Goal: Task Accomplishment & Management: Use online tool/utility

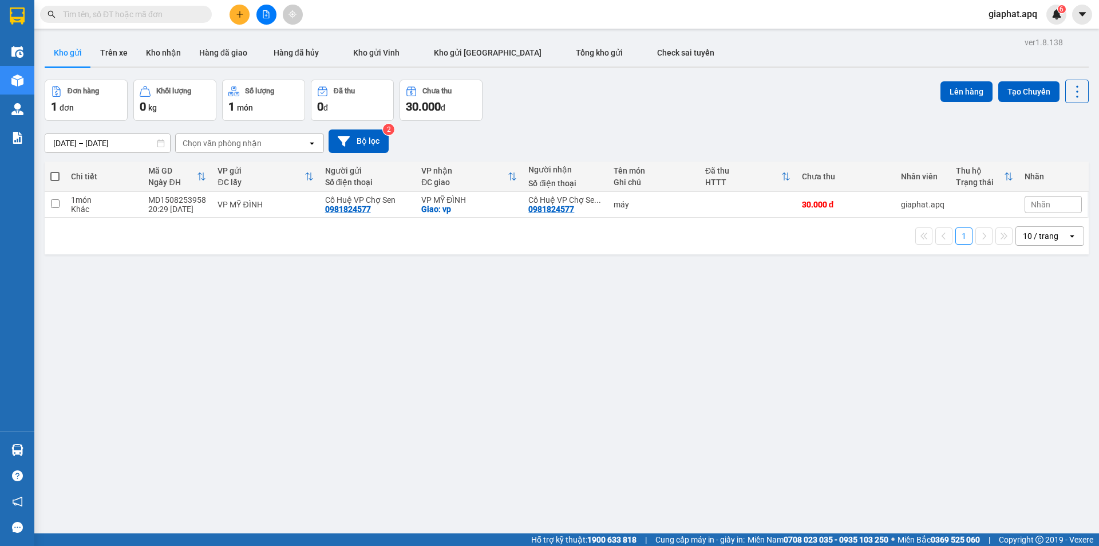
click at [116, 14] on input "text" at bounding box center [130, 14] width 135 height 13
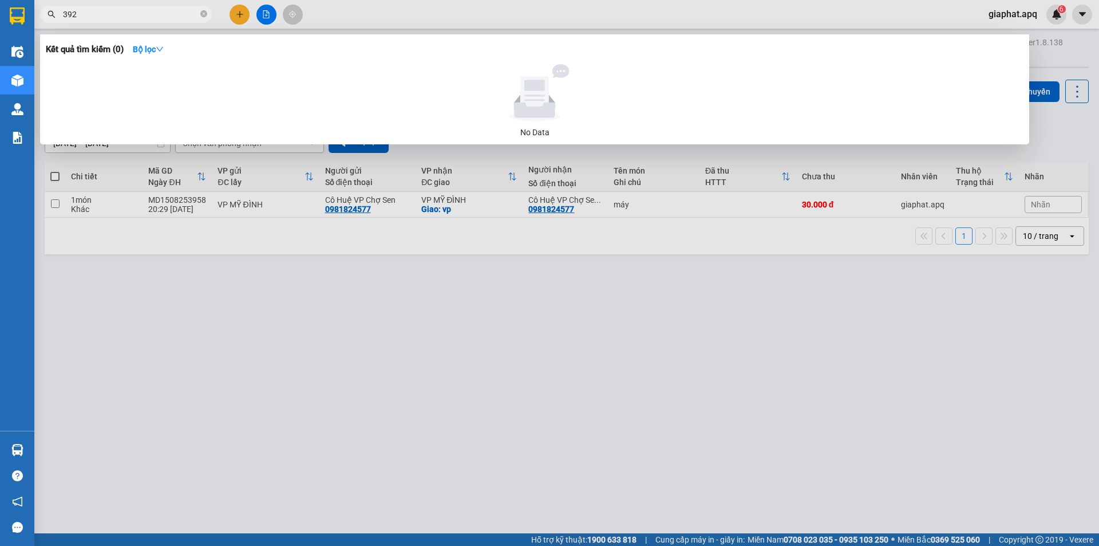
type input "3926"
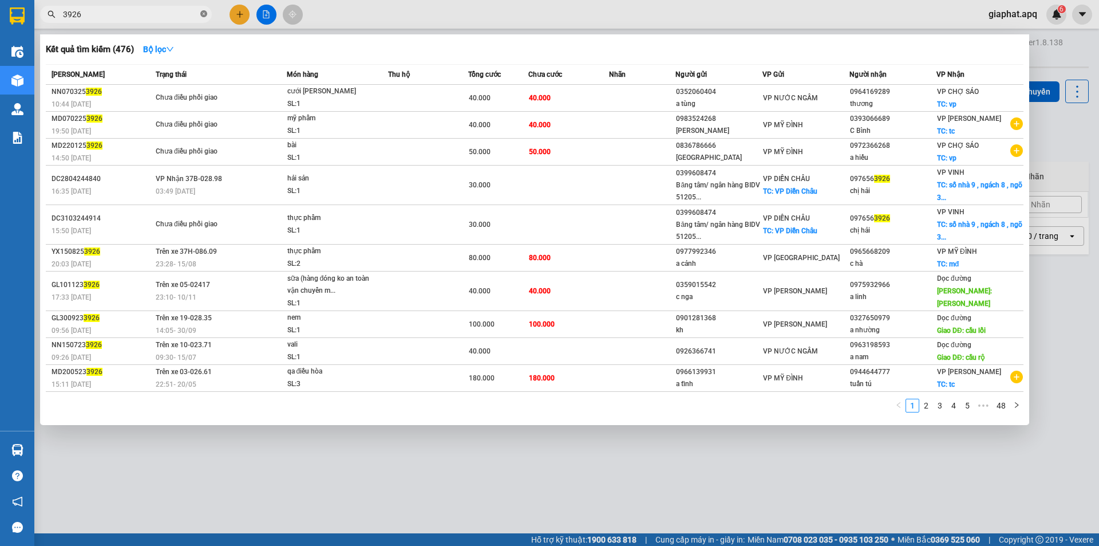
click at [203, 14] on icon "close-circle" at bounding box center [203, 13] width 7 height 7
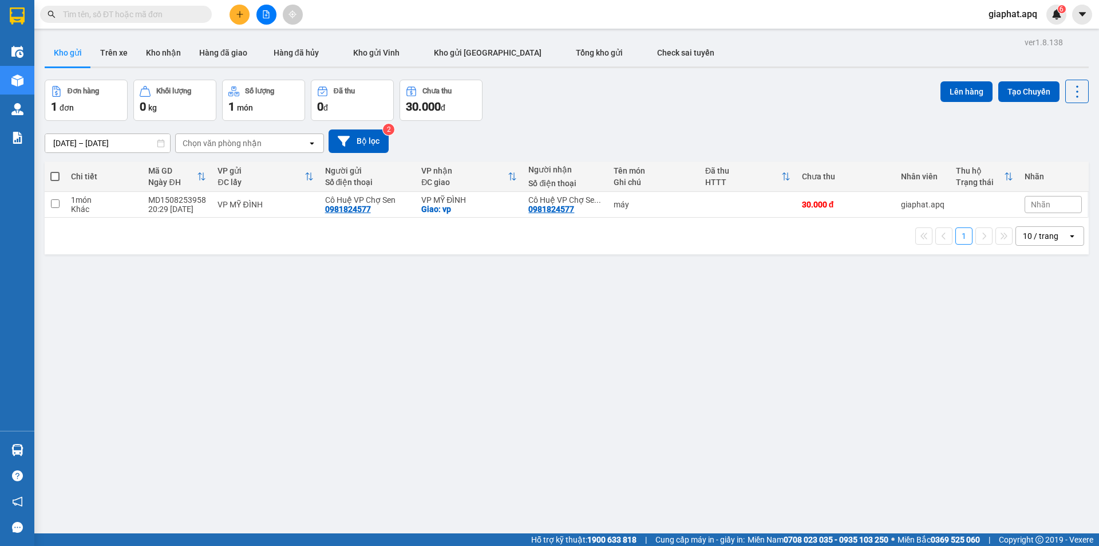
drag, startPoint x: 173, startPoint y: 17, endPoint x: 615, endPoint y: 9, distance: 442.0
click at [175, 18] on input "text" at bounding box center [130, 14] width 135 height 13
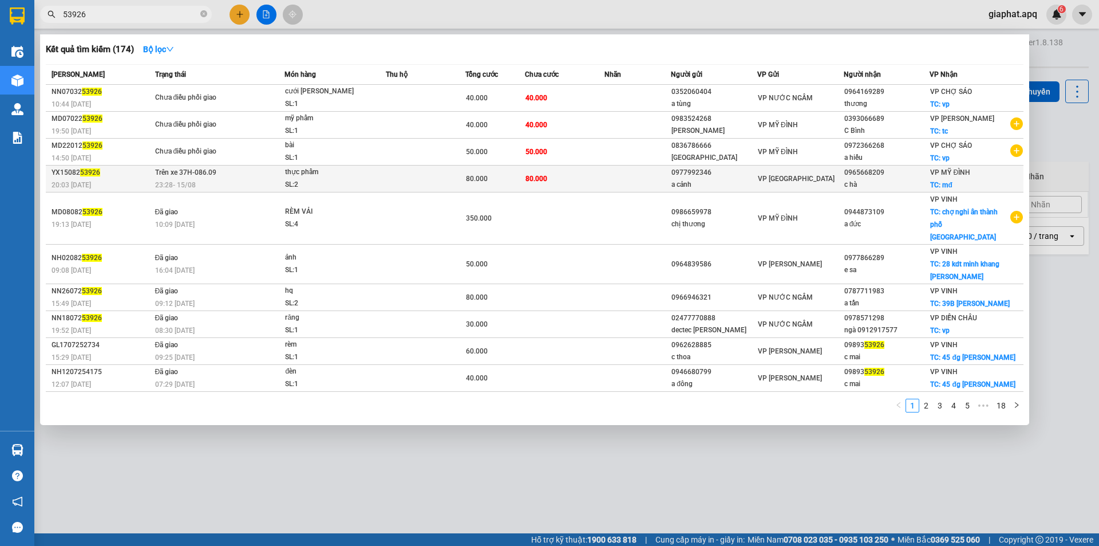
type input "53926"
click at [602, 172] on td "80.000" at bounding box center [565, 178] width 80 height 27
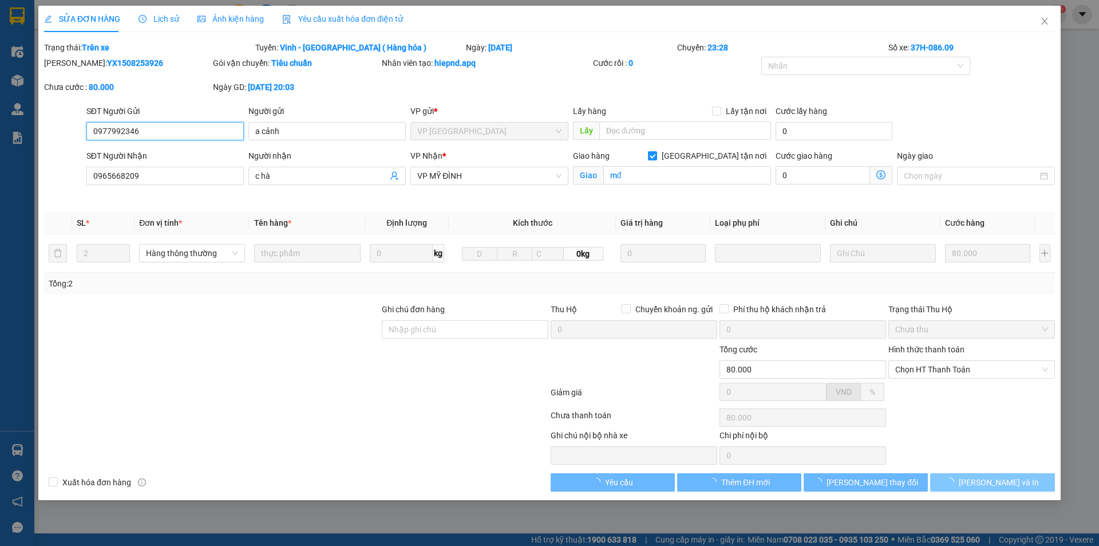
type input "0977992346"
type input "a cảnh"
type input "0965668209"
type input "c hà"
checkbox input "true"
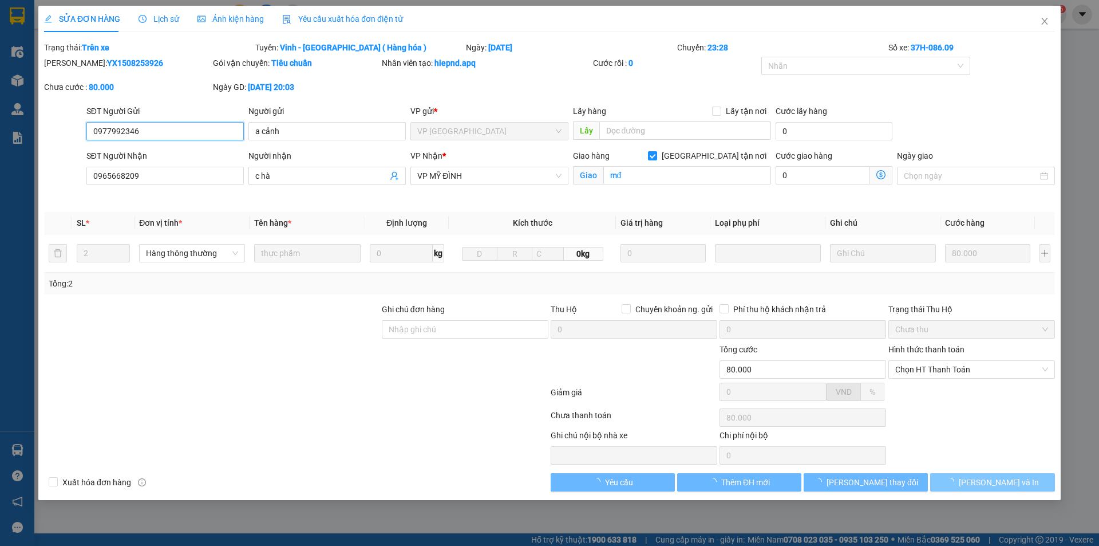
type input "mđ"
type input "80.000"
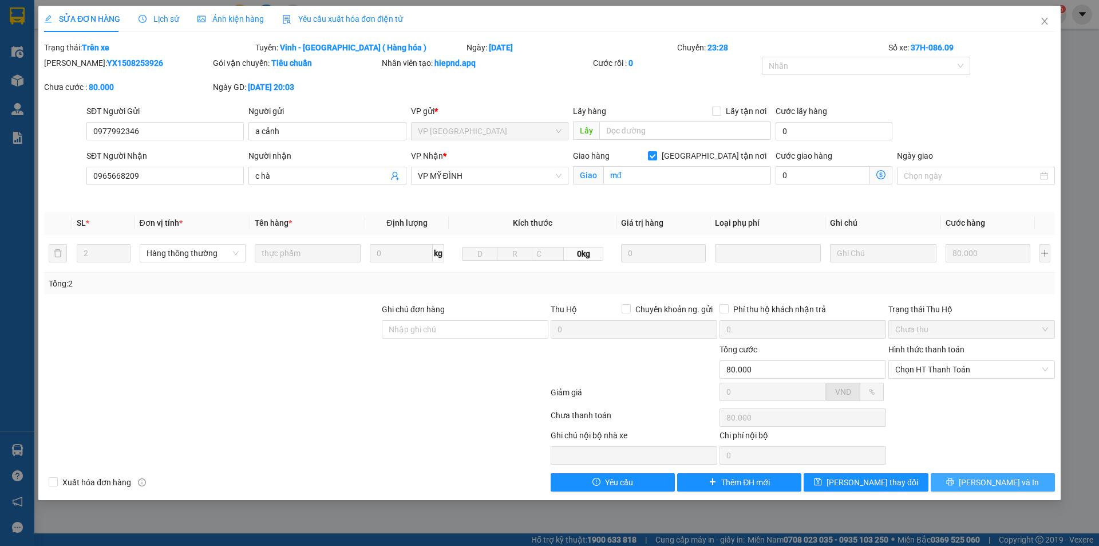
click at [954, 480] on icon "printer" at bounding box center [950, 481] width 8 height 8
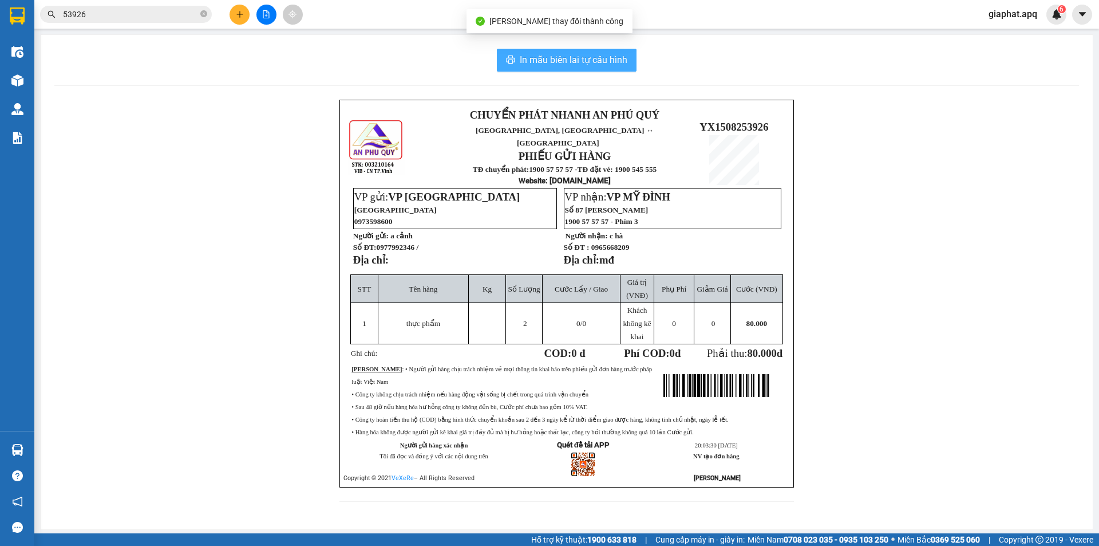
click at [605, 65] on span "In mẫu biên lai tự cấu hình" at bounding box center [574, 60] width 108 height 14
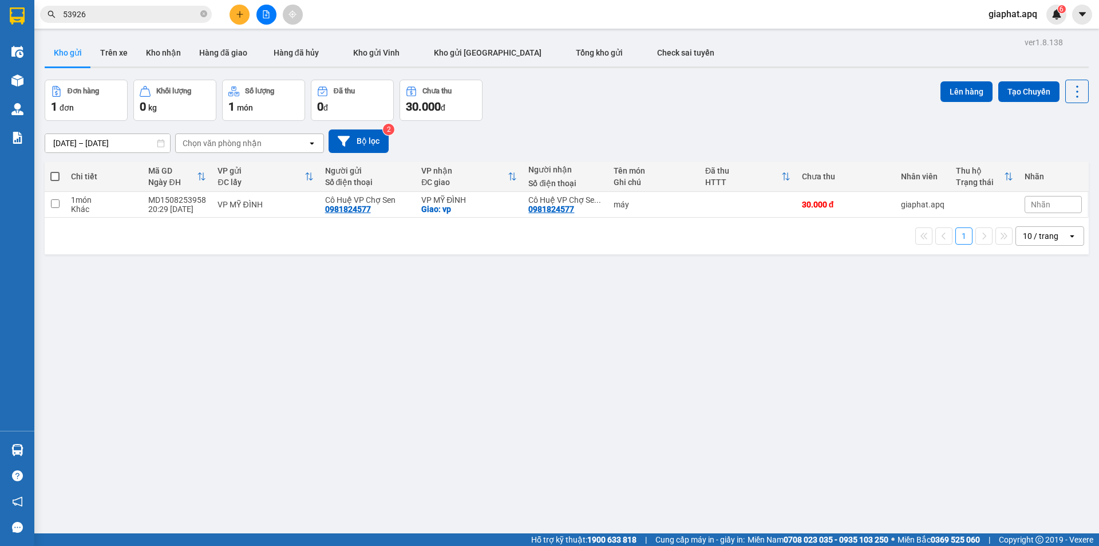
click at [108, 9] on input "53926" at bounding box center [130, 14] width 135 height 13
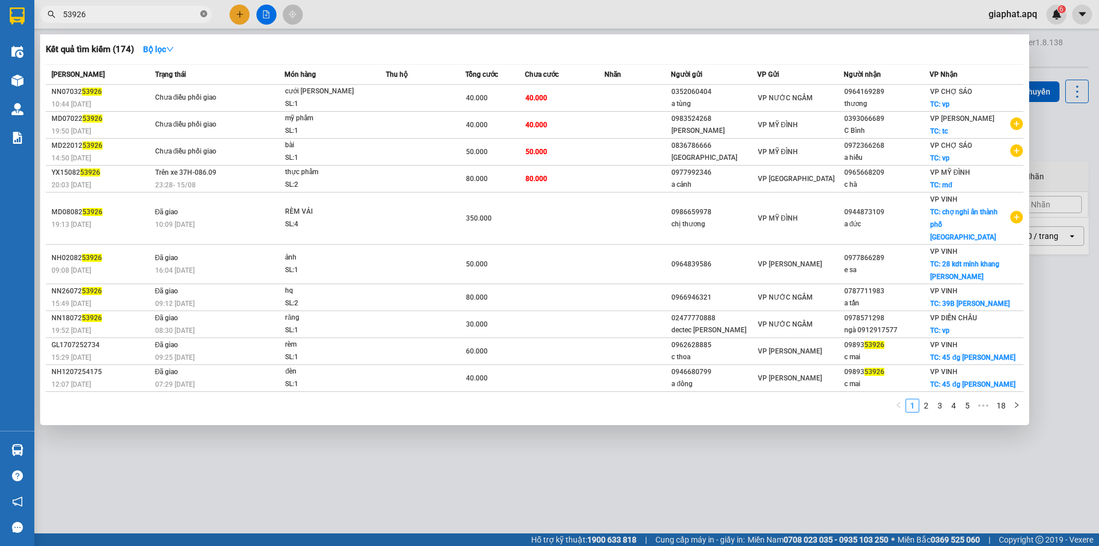
click at [201, 14] on icon "close-circle" at bounding box center [203, 13] width 7 height 7
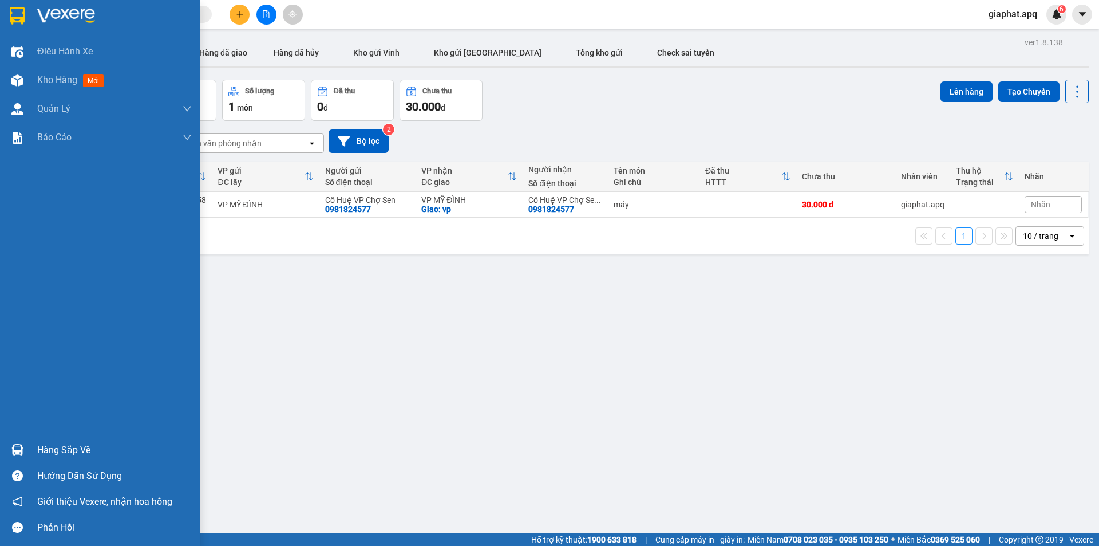
click at [20, 448] on img at bounding box center [17, 450] width 12 height 12
